Goal: Obtain resource: Download file/media

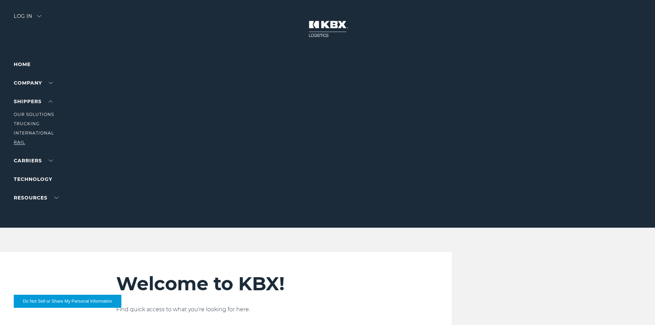
click at [18, 142] on link "RAIL" at bounding box center [19, 142] width 11 height 5
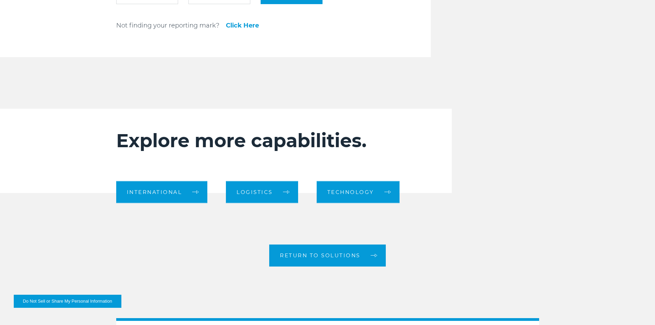
scroll to position [741, 0]
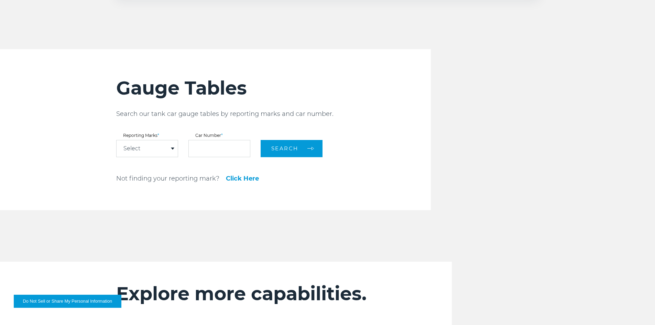
click at [149, 149] on div "Select" at bounding box center [147, 148] width 61 height 17
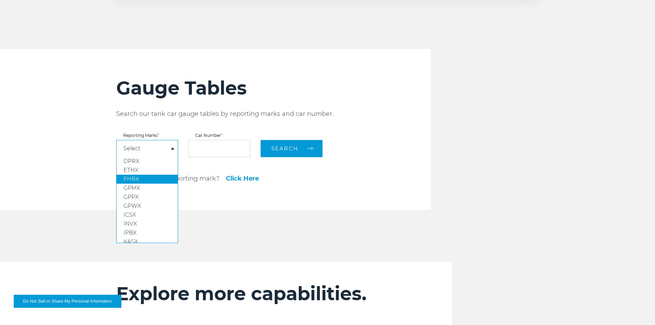
click at [142, 181] on link "FHRX" at bounding box center [147, 179] width 61 height 9
select select "****"
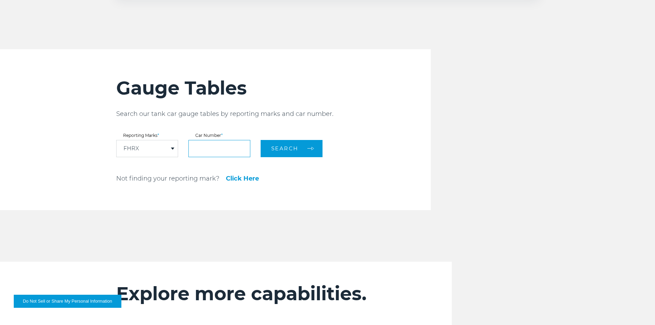
click at [213, 142] on input "text" at bounding box center [219, 148] width 62 height 17
type input "******"
click at [286, 148] on span "Search" at bounding box center [284, 148] width 27 height 7
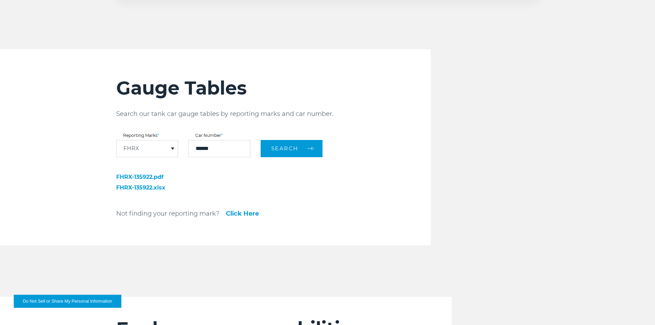
click at [143, 176] on link "FHRX-135922.pdf" at bounding box center [164, 177] width 96 height 6
click at [144, 187] on link "FHRX-135922.xlsx" at bounding box center [164, 188] width 96 height 6
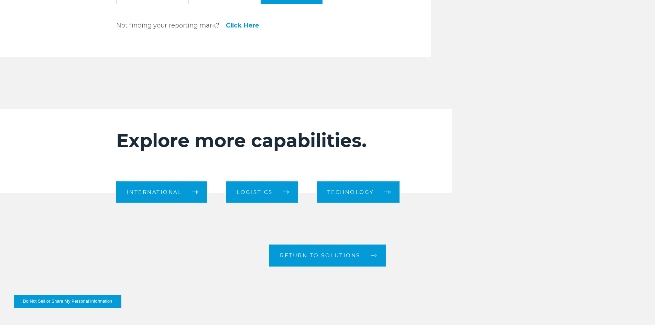
scroll to position [722, 0]
